Goal: Task Accomplishment & Management: Use online tool/utility

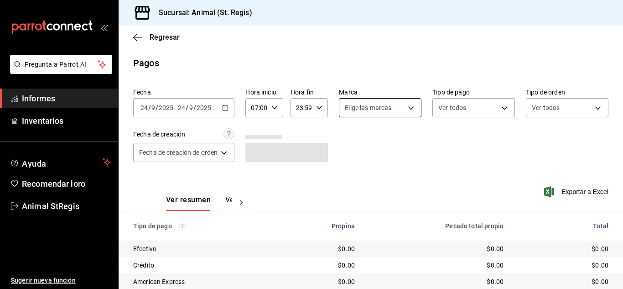
click at [412, 105] on body "Pregunta a Parrot AI Informes Inventarios Ayuda Recomendar loro Animal StRegis …" at bounding box center [311, 144] width 623 height 289
click at [346, 143] on input "checkbox" at bounding box center [348, 143] width 8 height 8
checkbox input "true"
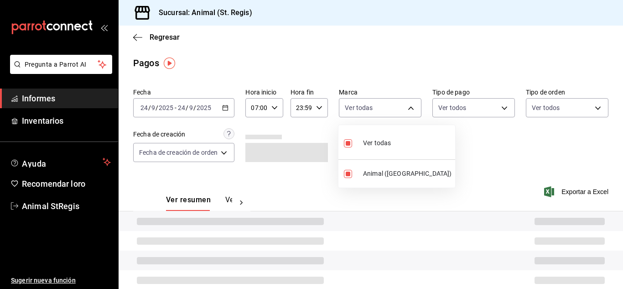
type input "3f39fcdc-c8c4-4fff-883a-47b345d9391c"
checkbox input "true"
click at [560, 159] on div at bounding box center [311, 144] width 623 height 289
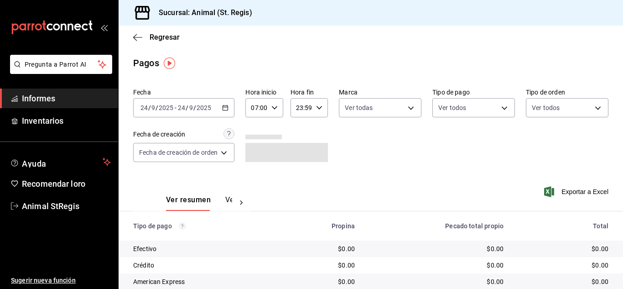
click at [467, 106] on body "Pregunta a Parrot AI Informes Inventarios Ayuda Recomendar loro Animal StRegis …" at bounding box center [311, 144] width 623 height 289
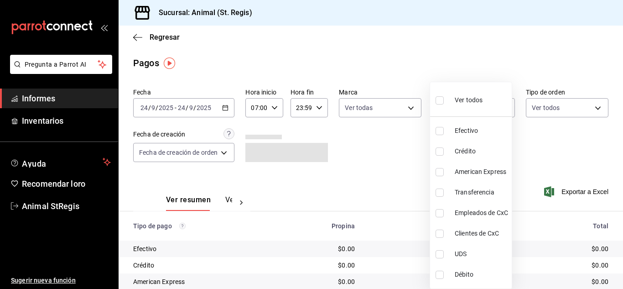
click at [436, 97] on input "checkbox" at bounding box center [440, 100] width 8 height 8
checkbox input "true"
type input "5a0f3365-d715-4940-adc4-656debb7822a,fc07b02b-84a7-4dba-9bff-98bba82b1290,ff2b0…"
checkbox input "true"
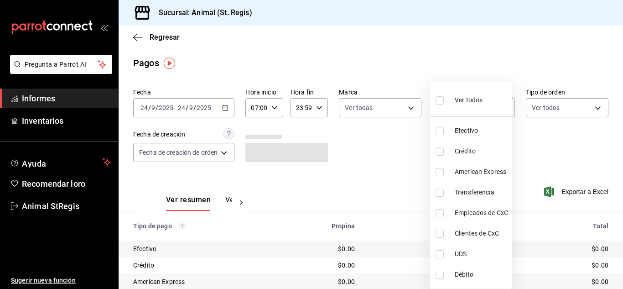
checkbox input "true"
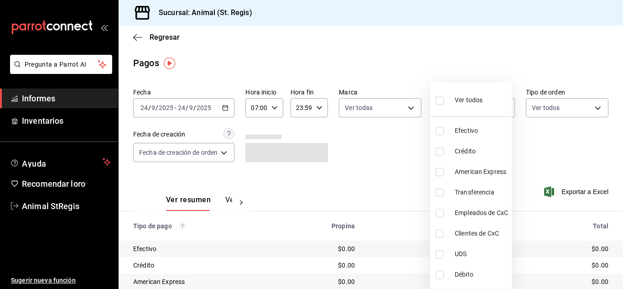
checkbox input "true"
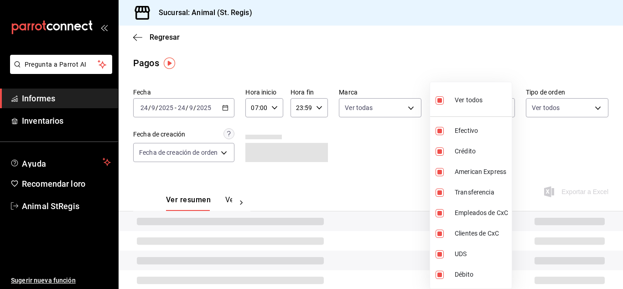
click at [437, 76] on div at bounding box center [311, 144] width 623 height 289
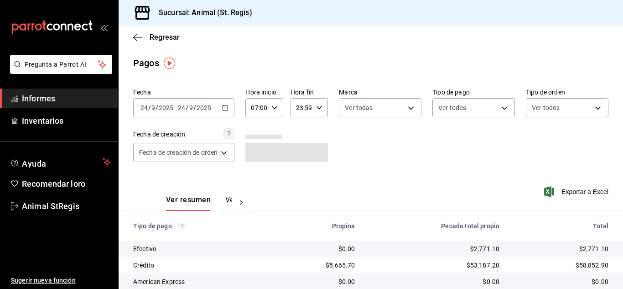
scroll to position [115, 0]
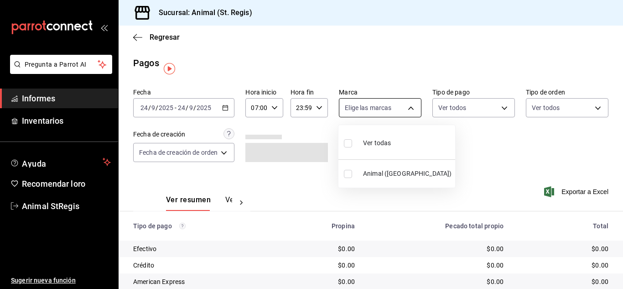
click at [386, 110] on body "Pregunta a Parrot AI Informes Inventarios Ayuda Recomendar loro Animal StRegis …" at bounding box center [311, 144] width 623 height 289
drag, startPoint x: 351, startPoint y: 143, endPoint x: 480, endPoint y: 149, distance: 129.3
click at [350, 143] on input "checkbox" at bounding box center [348, 143] width 8 height 8
checkbox input "true"
type input "3f39fcdc-c8c4-4fff-883a-47b345d9391c"
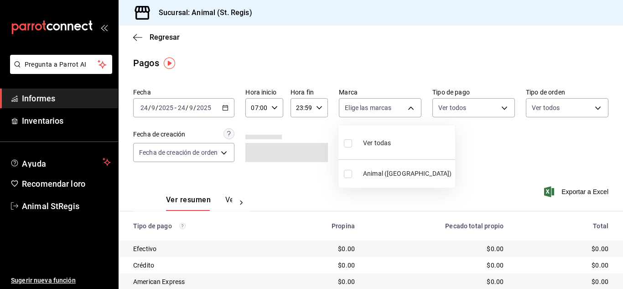
checkbox input "true"
click at [467, 148] on div at bounding box center [311, 144] width 623 height 289
click at [460, 112] on body "Pregunta a Parrot AI Informes Inventarios Ayuda Recomendar loro Animal StRegis …" at bounding box center [311, 144] width 623 height 289
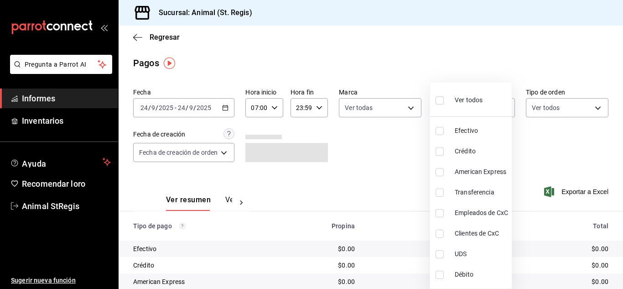
click at [438, 104] on input "checkbox" at bounding box center [440, 100] width 8 height 8
checkbox input "true"
type input "5a0f3365-d715-4940-adc4-656debb7822a,fc07b02b-84a7-4dba-9bff-98bba82b1290,ff2b0…"
checkbox input "true"
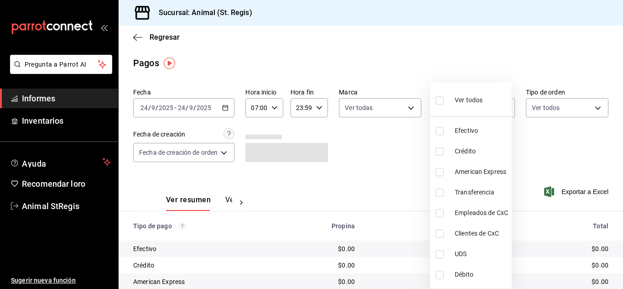
checkbox input "true"
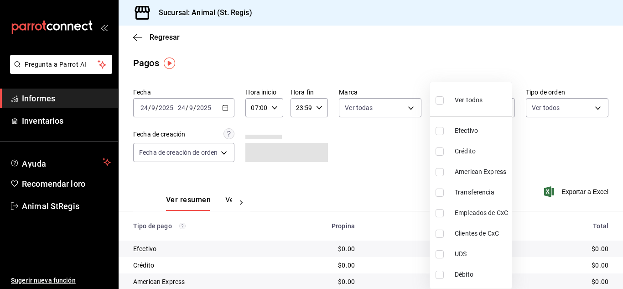
checkbox input "true"
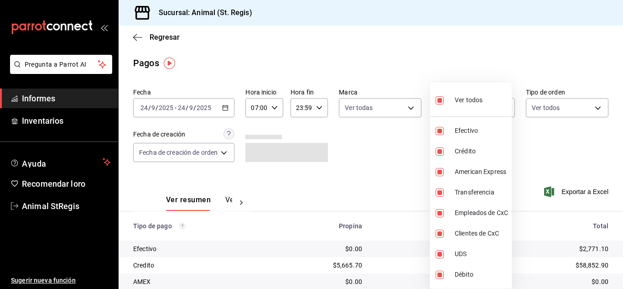
click at [425, 66] on div at bounding box center [311, 144] width 623 height 289
